Goal: Information Seeking & Learning: Learn about a topic

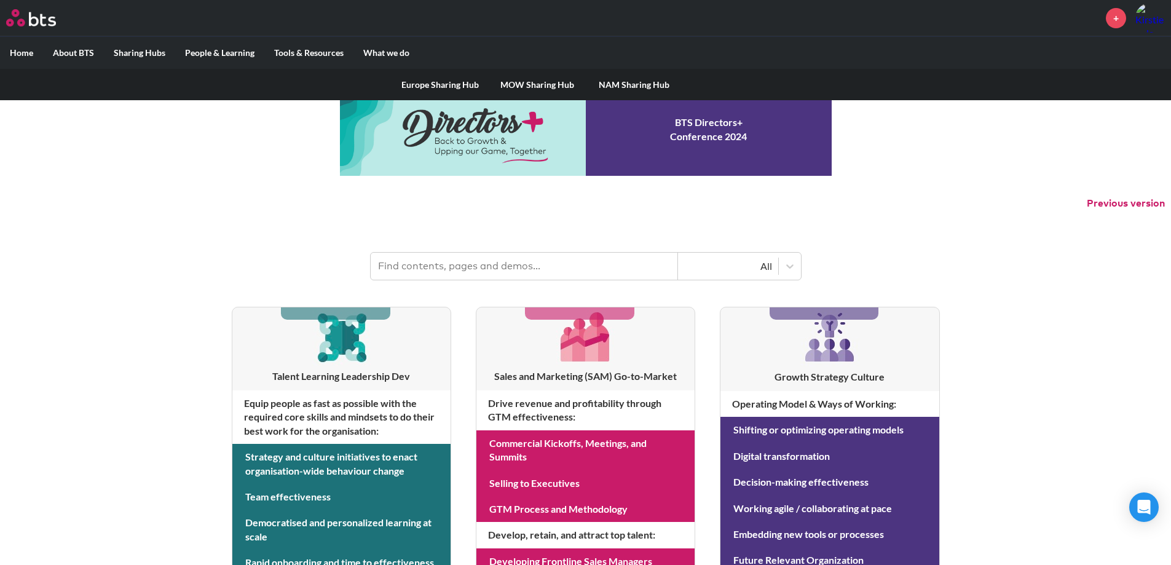
click at [537, 82] on link "MOW Sharing Hub" at bounding box center [537, 85] width 97 height 32
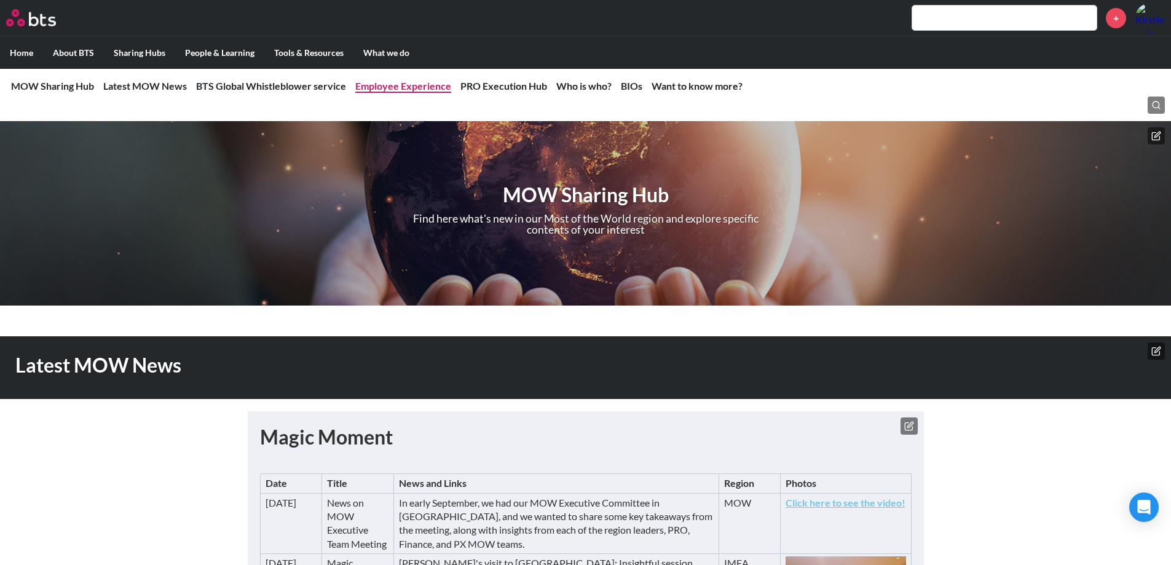
click at [404, 82] on link "Employee Experience" at bounding box center [403, 86] width 96 height 12
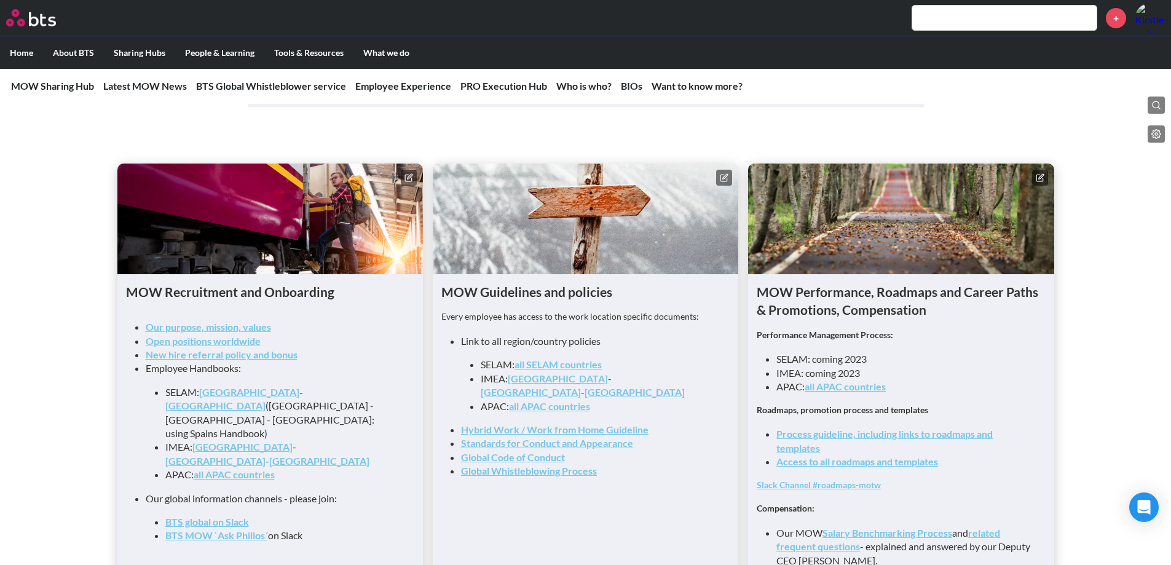
scroll to position [1276, 0]
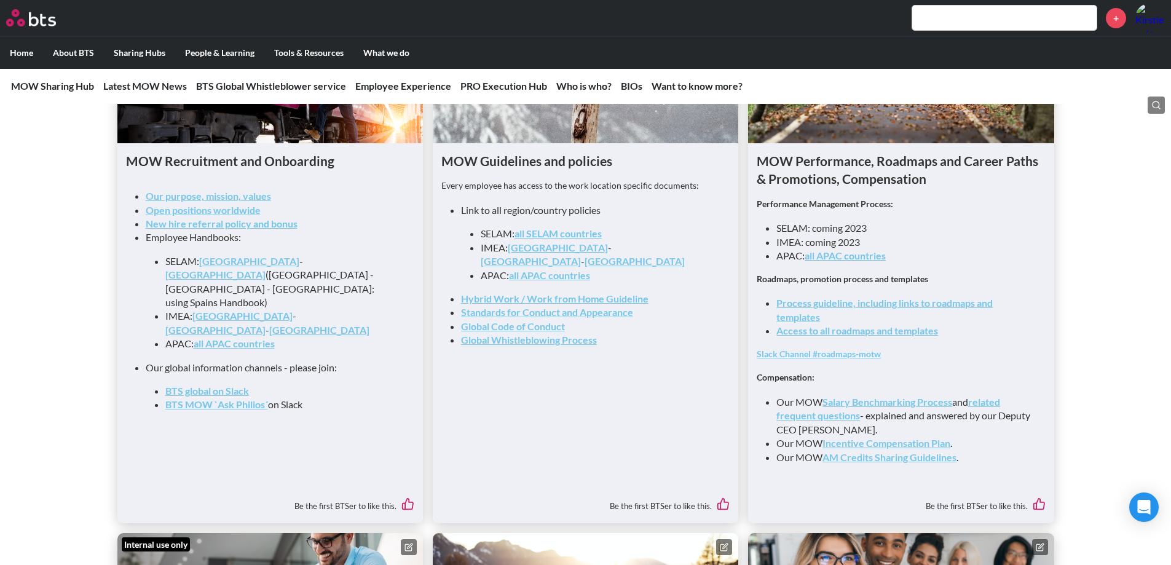
click at [858, 312] on link "Process guideline, including links to roadmaps and templates" at bounding box center [884, 309] width 216 height 25
click at [855, 336] on link "Access to all roadmaps and templates" at bounding box center [857, 331] width 162 height 12
